Goal: Information Seeking & Learning: Find specific fact

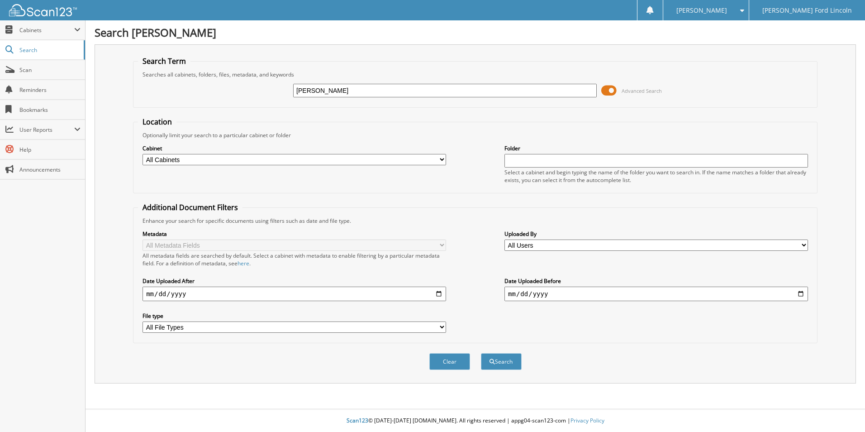
type input "[PERSON_NAME]"
click at [481, 353] on button "Search" at bounding box center [501, 361] width 41 height 17
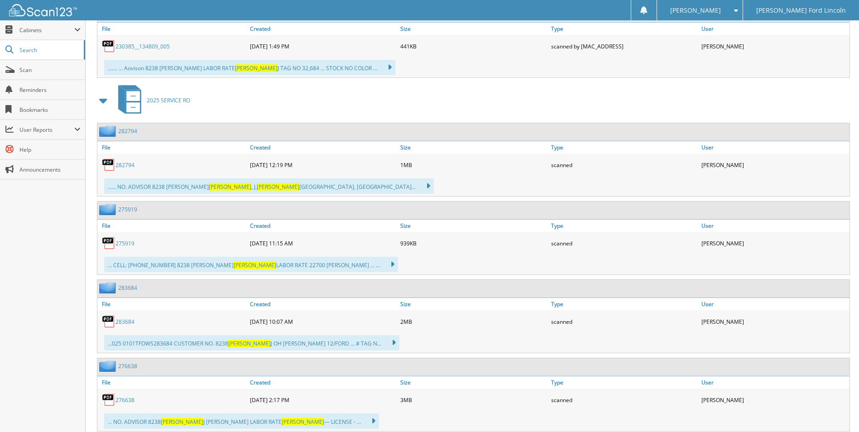
scroll to position [5851, 0]
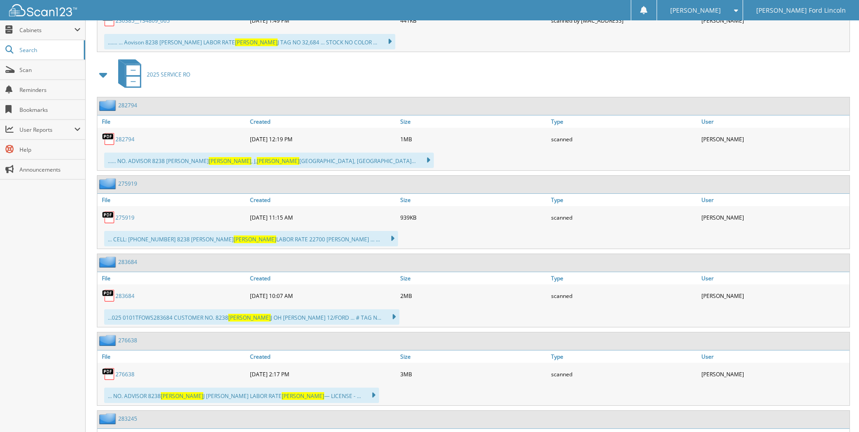
click at [122, 139] on link "282794" at bounding box center [124, 139] width 19 height 8
click at [120, 296] on link "283684" at bounding box center [124, 296] width 19 height 8
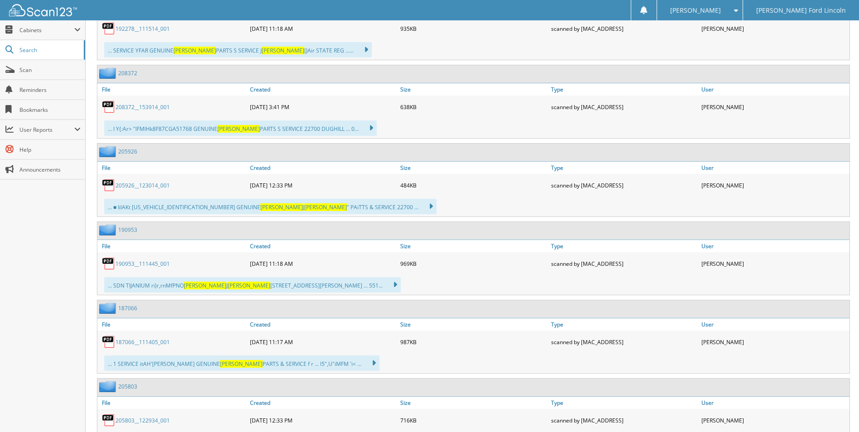
scroll to position [4856, 0]
